Goal: Check status: Check status

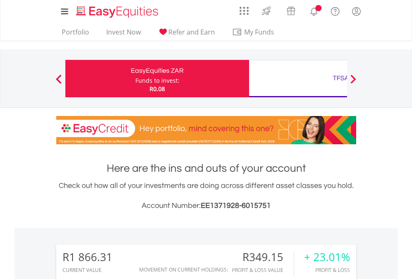
scroll to position [80, 131]
click at [135, 79] on div "Funds to invest:" at bounding box center [157, 81] width 44 height 8
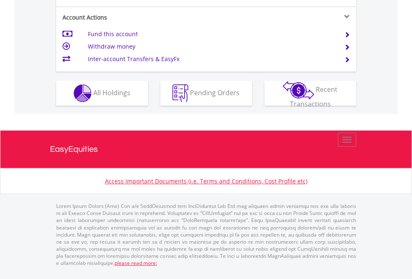
scroll to position [815, 0]
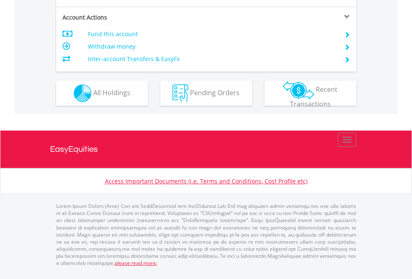
scroll to position [798, 0]
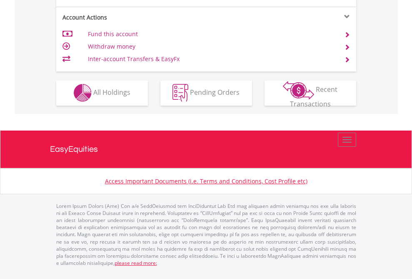
scroll to position [779, 0]
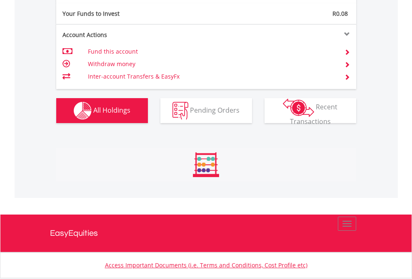
scroll to position [80, 131]
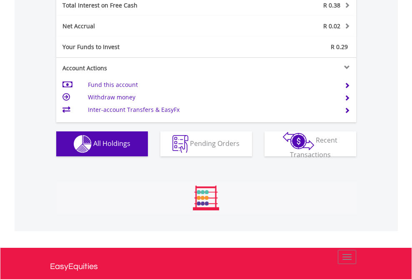
scroll to position [80, 131]
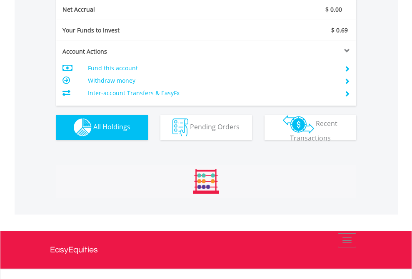
scroll to position [80, 131]
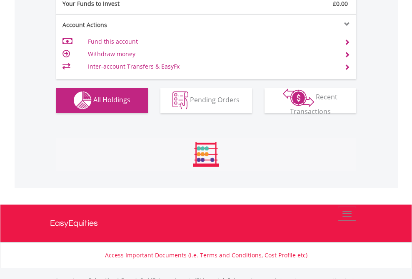
scroll to position [825, 0]
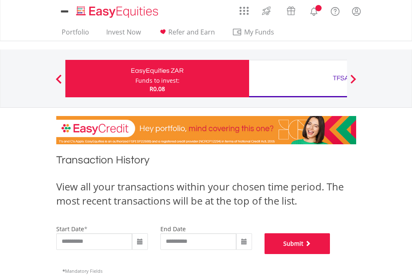
click at [330, 254] on button "Submit" at bounding box center [297, 244] width 66 height 21
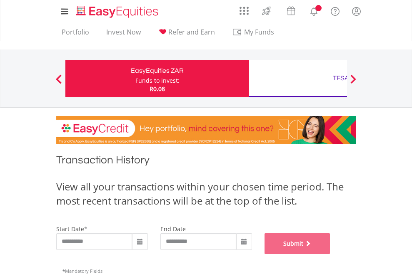
scroll to position [338, 0]
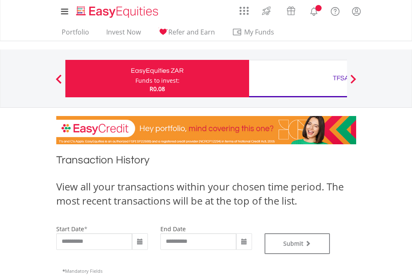
click at [298, 79] on div "TFSA" at bounding box center [341, 78] width 174 height 12
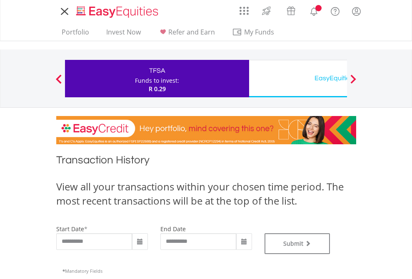
type input "**********"
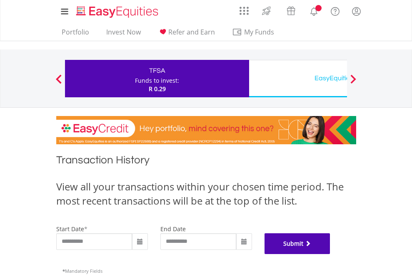
click at [330, 254] on button "Submit" at bounding box center [297, 244] width 66 height 21
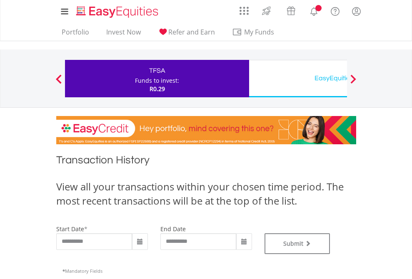
click at [298, 79] on div "EasyEquities USD" at bounding box center [341, 78] width 174 height 12
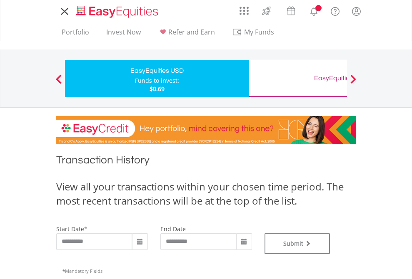
type input "**********"
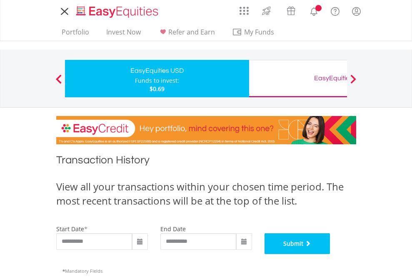
click at [330, 254] on button "Submit" at bounding box center [297, 244] width 66 height 21
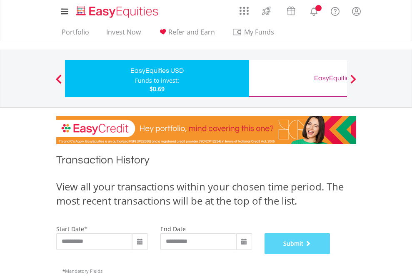
scroll to position [338, 0]
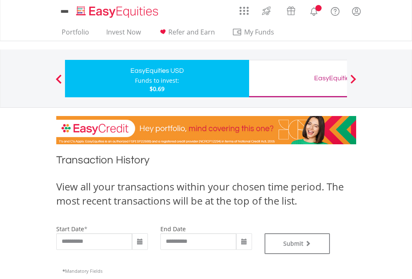
click at [298, 79] on div "EasyEquities GBP" at bounding box center [341, 78] width 174 height 12
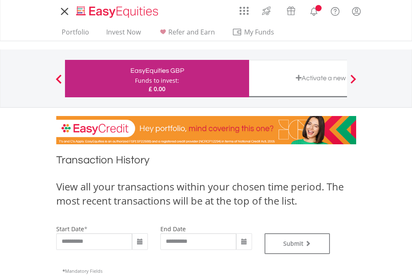
type input "**********"
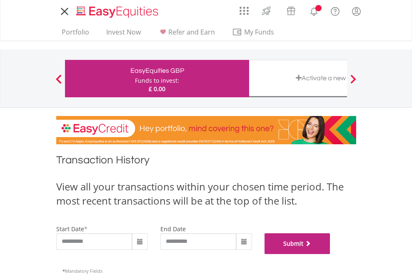
click at [330, 254] on button "Submit" at bounding box center [297, 244] width 66 height 21
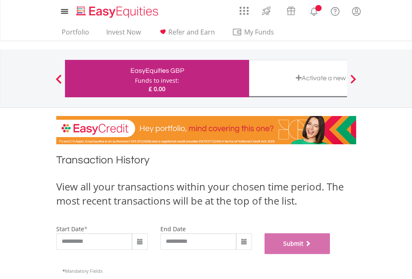
scroll to position [338, 0]
